Goal: Use online tool/utility: Utilize a website feature to perform a specific function

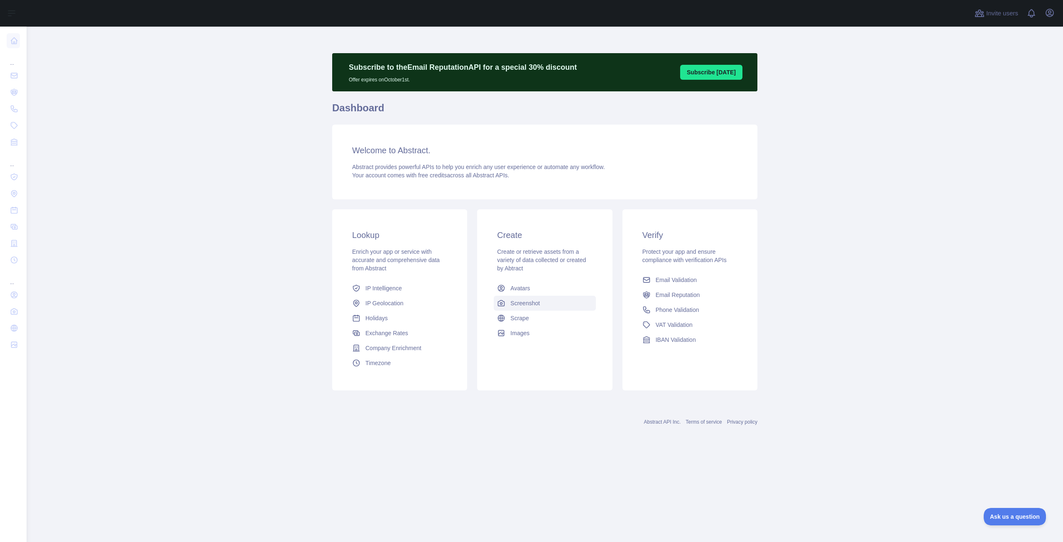
click at [520, 303] on span "Screenshot" at bounding box center [525, 303] width 29 height 8
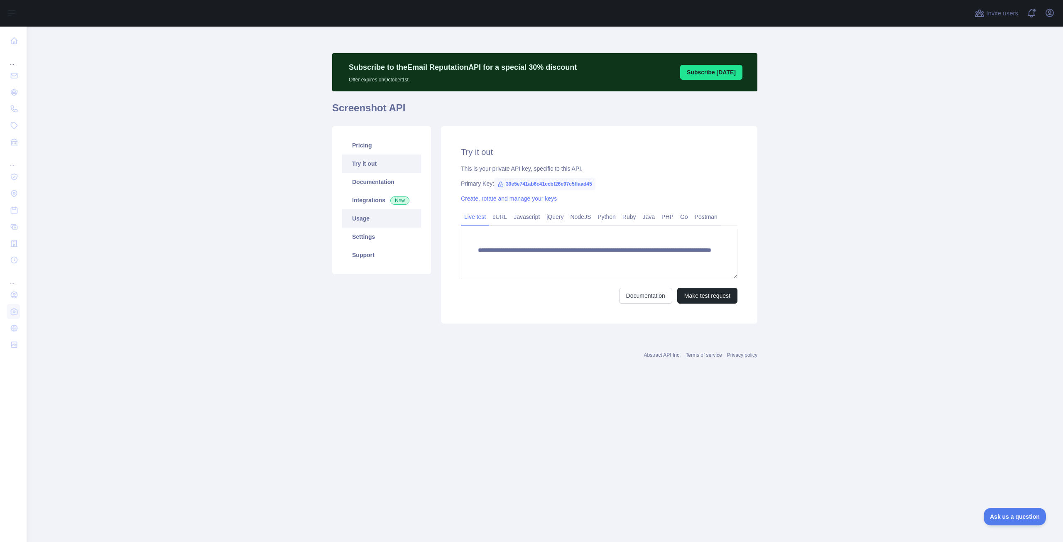
click at [370, 218] on link "Usage" at bounding box center [381, 218] width 79 height 18
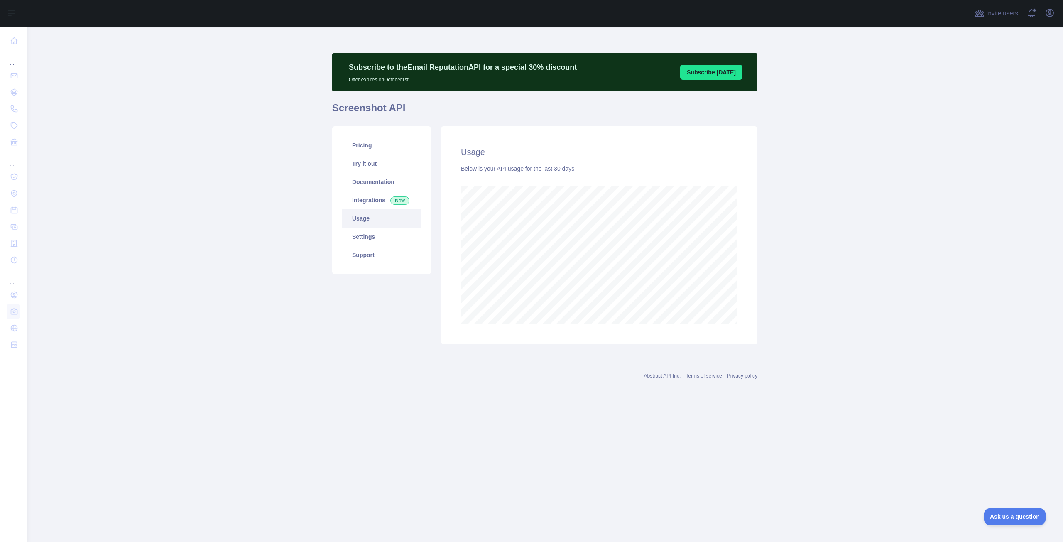
scroll to position [515, 1037]
click at [375, 149] on link "Pricing" at bounding box center [381, 145] width 79 height 18
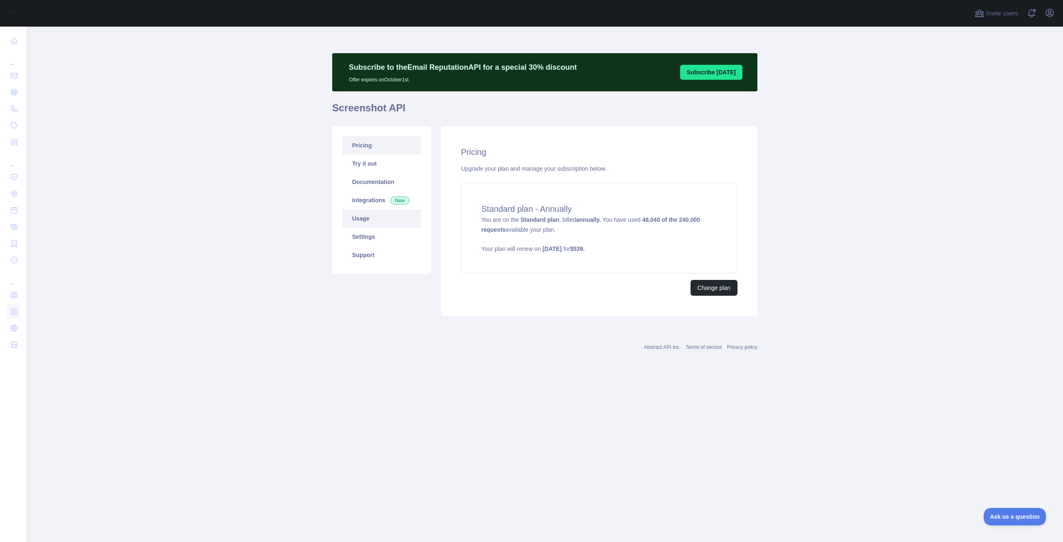
click at [369, 219] on link "Usage" at bounding box center [381, 218] width 79 height 18
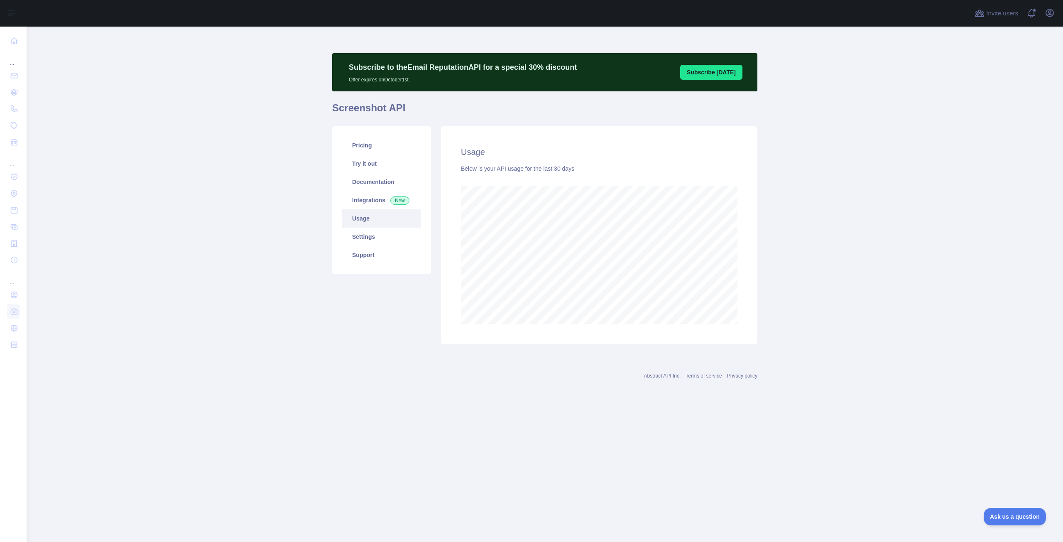
scroll to position [515, 1037]
click at [373, 204] on link "Integrations New" at bounding box center [381, 200] width 79 height 18
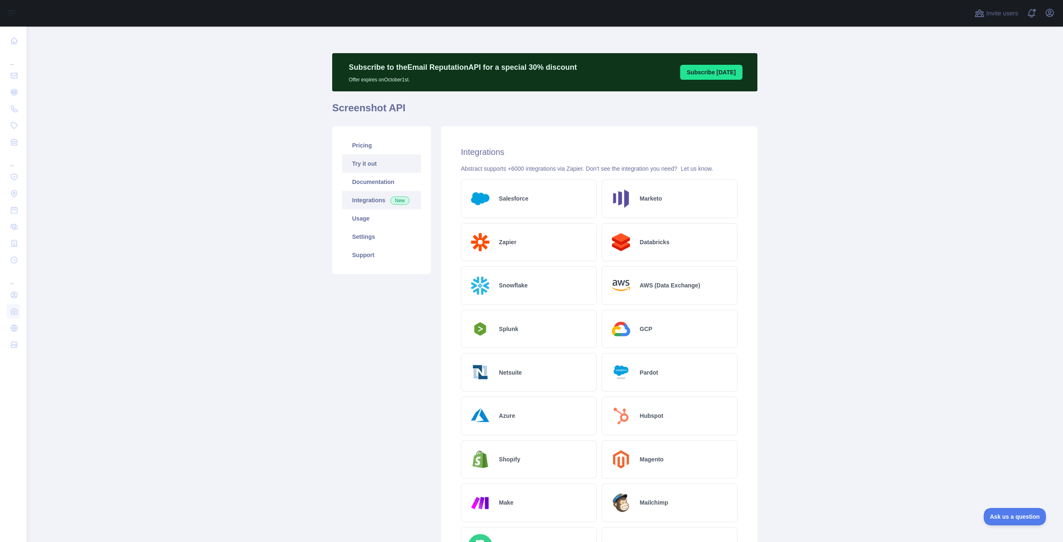
click at [373, 170] on link "Try it out" at bounding box center [381, 164] width 79 height 18
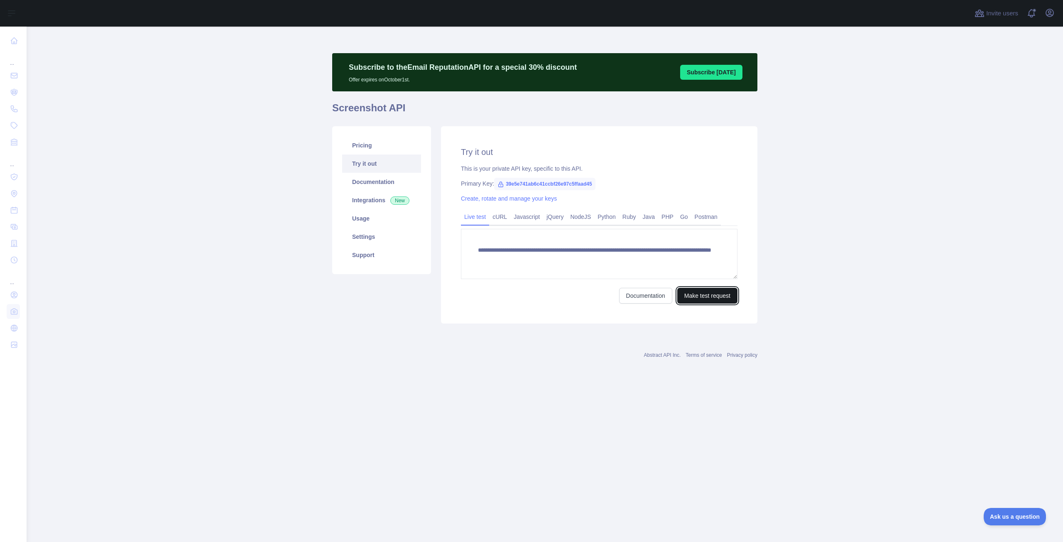
click at [702, 295] on button "Make test request" at bounding box center [707, 296] width 60 height 16
